Goal: Transaction & Acquisition: Purchase product/service

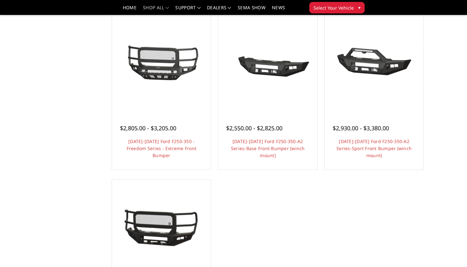
scroll to position [398, 0]
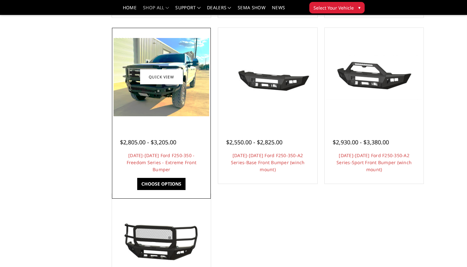
click at [157, 98] on img at bounding box center [161, 77] width 96 height 78
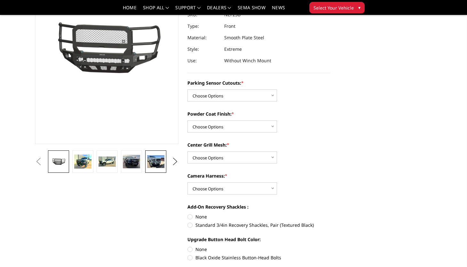
click at [153, 158] on img at bounding box center [155, 161] width 17 height 13
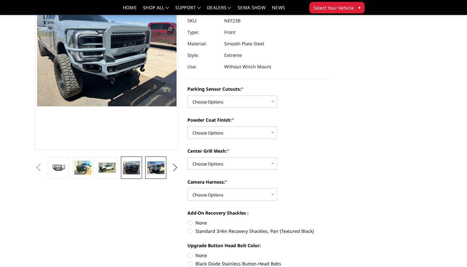
click at [129, 171] on img at bounding box center [131, 167] width 17 height 13
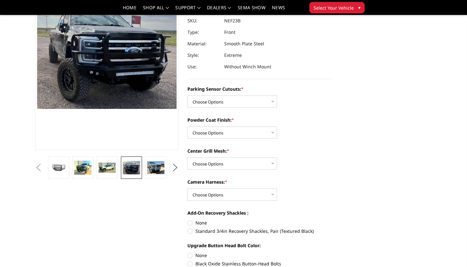
scroll to position [72, 0]
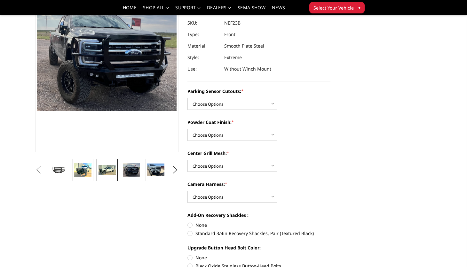
click at [106, 173] on img at bounding box center [106, 170] width 17 height 10
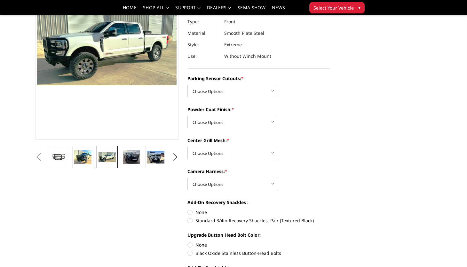
scroll to position [0, 0]
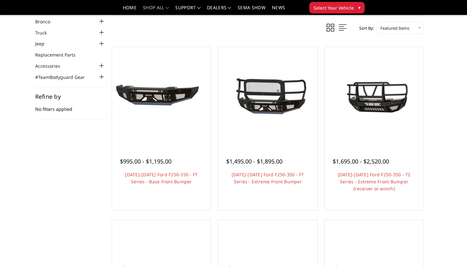
scroll to position [35, 0]
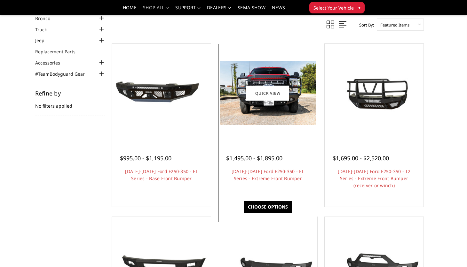
click at [255, 101] on figure "Quick view" at bounding box center [268, 93] width 96 height 96
click at [258, 136] on div at bounding box center [268, 93] width 96 height 96
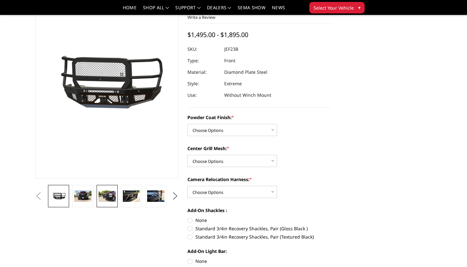
click at [108, 199] on img at bounding box center [106, 196] width 17 height 12
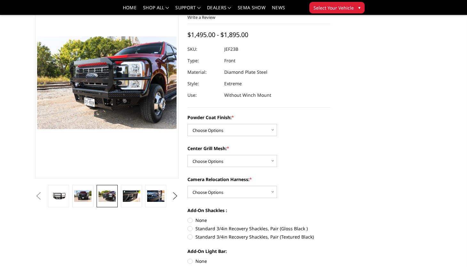
scroll to position [32, 0]
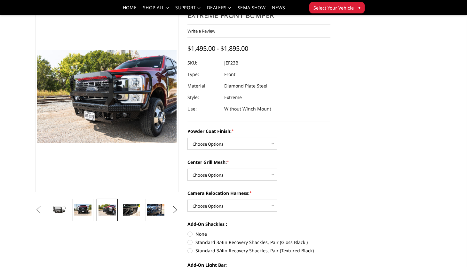
click at [173, 208] on button "Next" at bounding box center [175, 210] width 10 height 10
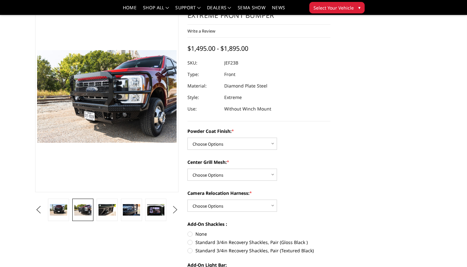
click at [173, 208] on button "Next" at bounding box center [175, 210] width 10 height 10
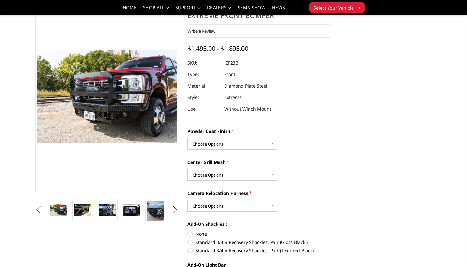
click at [130, 208] on img at bounding box center [131, 210] width 17 height 12
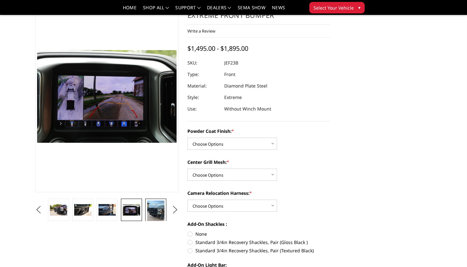
click at [159, 212] on img at bounding box center [155, 212] width 17 height 23
